Goal: Check status: Check status

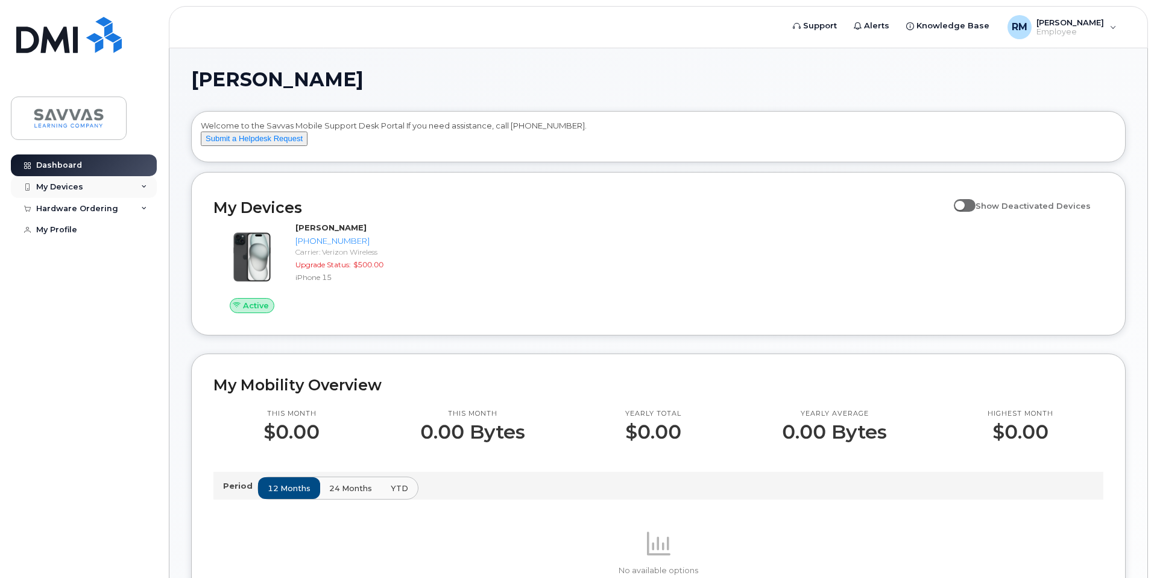
click at [74, 188] on div "My Devices" at bounding box center [59, 187] width 47 height 10
click at [100, 244] on div "(Randy Morris)" at bounding box center [111, 243] width 74 height 11
